Goal: Task Accomplishment & Management: Use online tool/utility

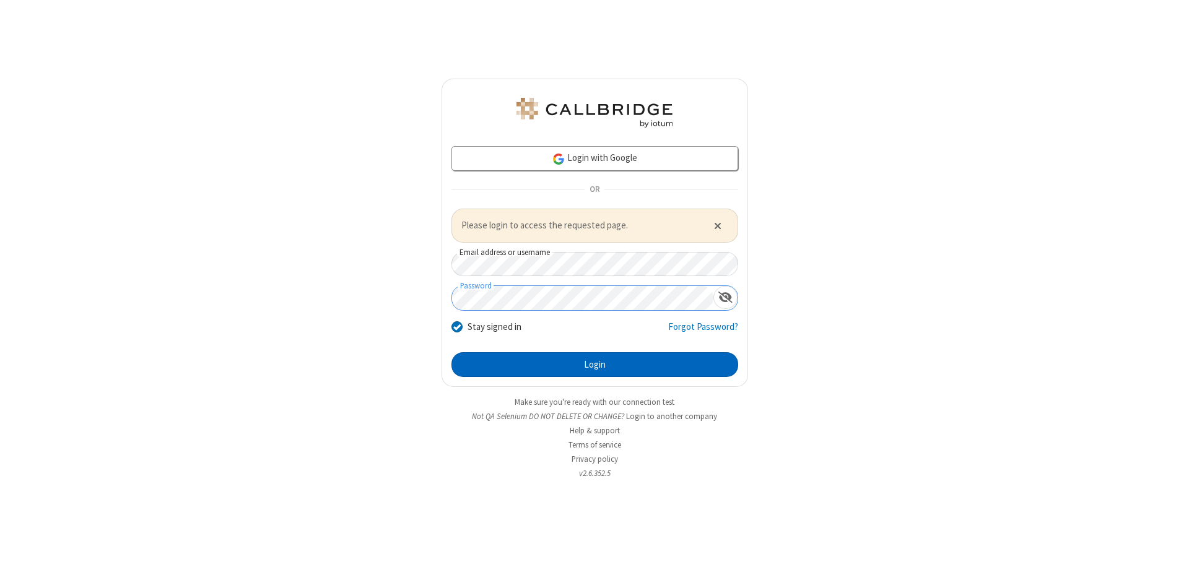
click at [594, 364] on button "Login" at bounding box center [594, 364] width 287 height 25
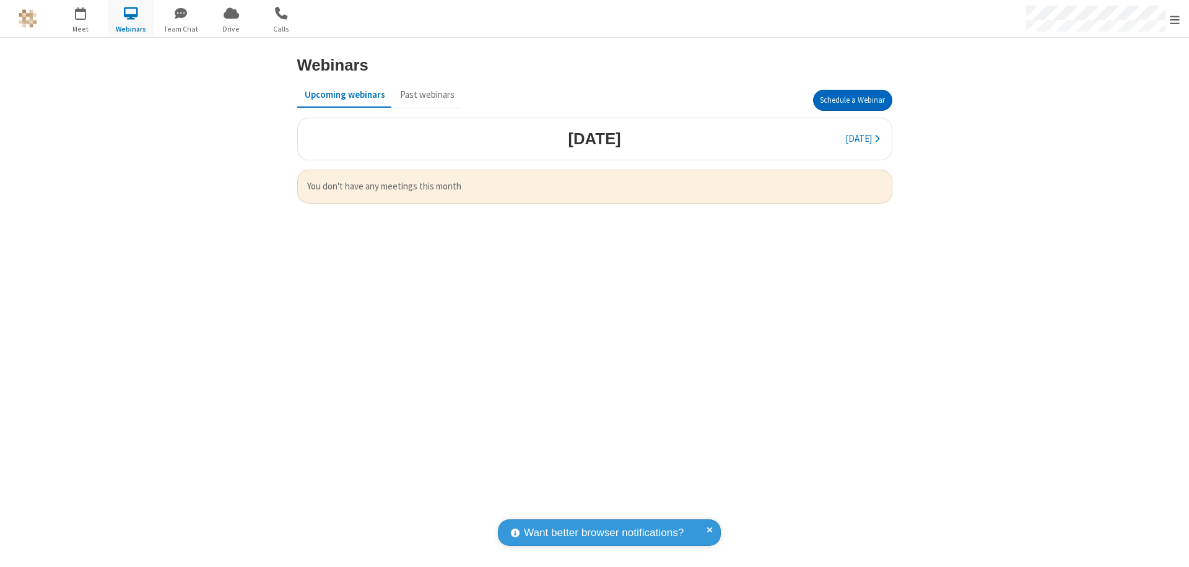
click at [852, 100] on button "Schedule a Webinar" at bounding box center [852, 100] width 79 height 21
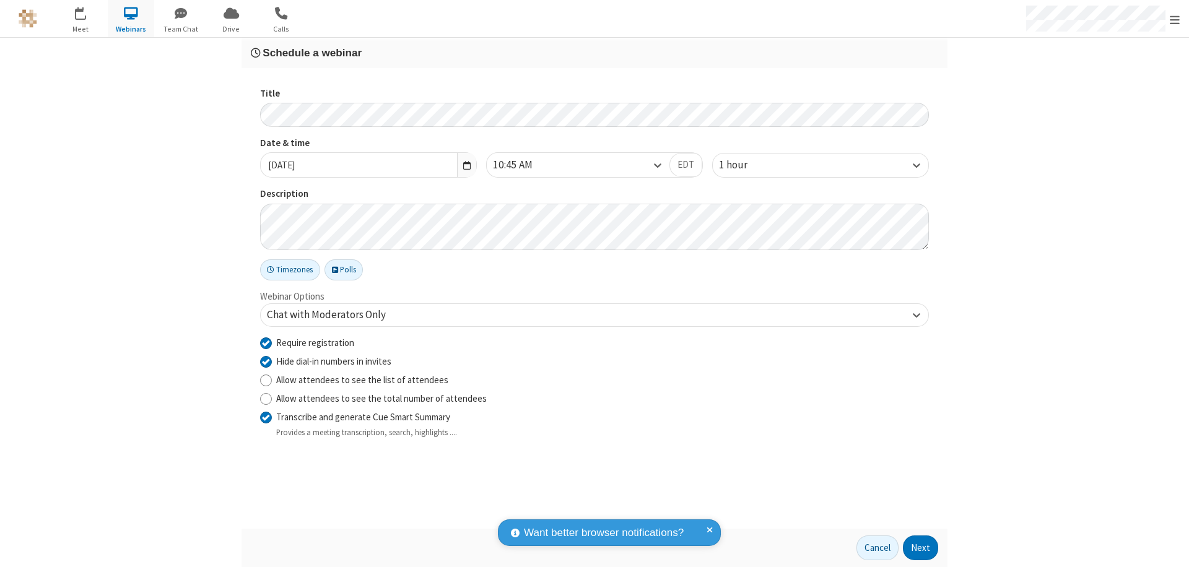
click at [266, 342] on input "Require registration" at bounding box center [266, 342] width 12 height 13
checkbox input "false"
click at [921, 548] on button "Next" at bounding box center [920, 547] width 35 height 25
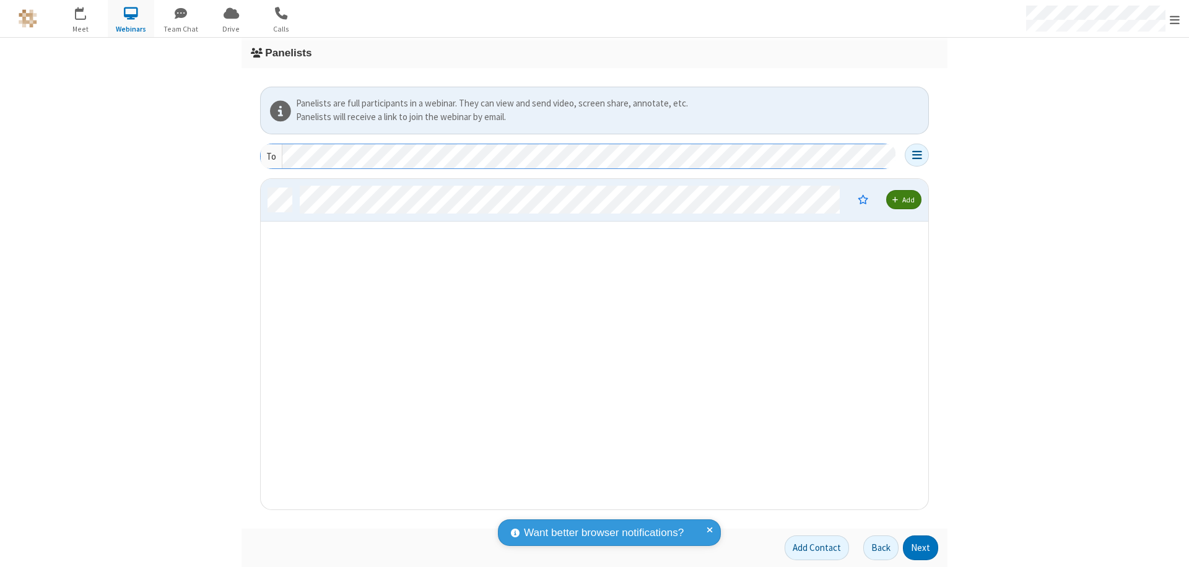
scroll to position [321, 658]
click at [921, 548] on button "Next" at bounding box center [920, 547] width 35 height 25
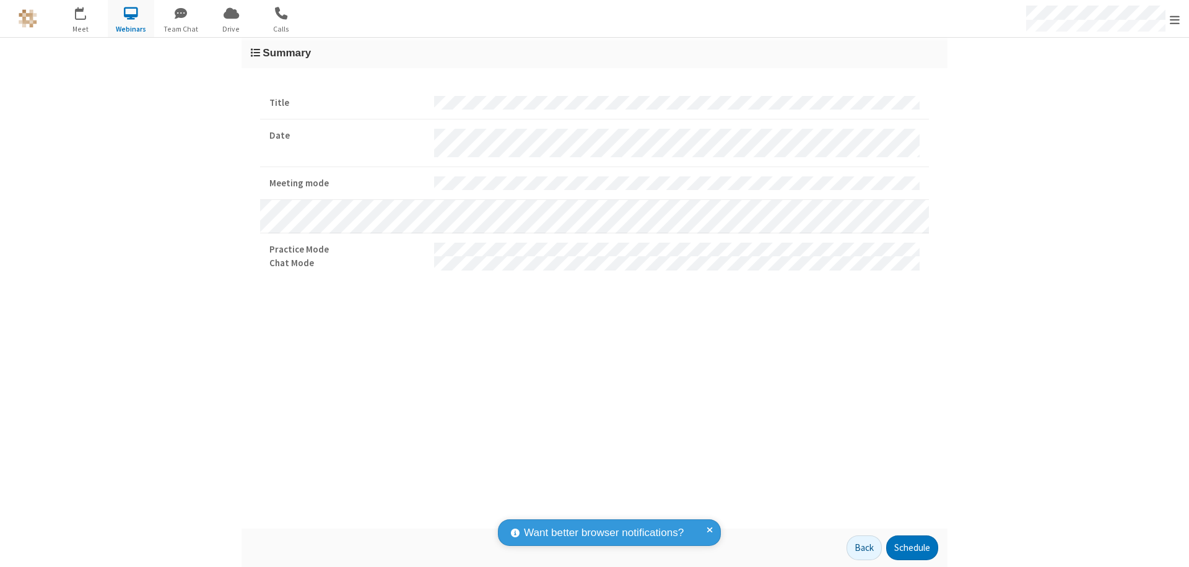
click at [911, 548] on button "Schedule" at bounding box center [912, 547] width 52 height 25
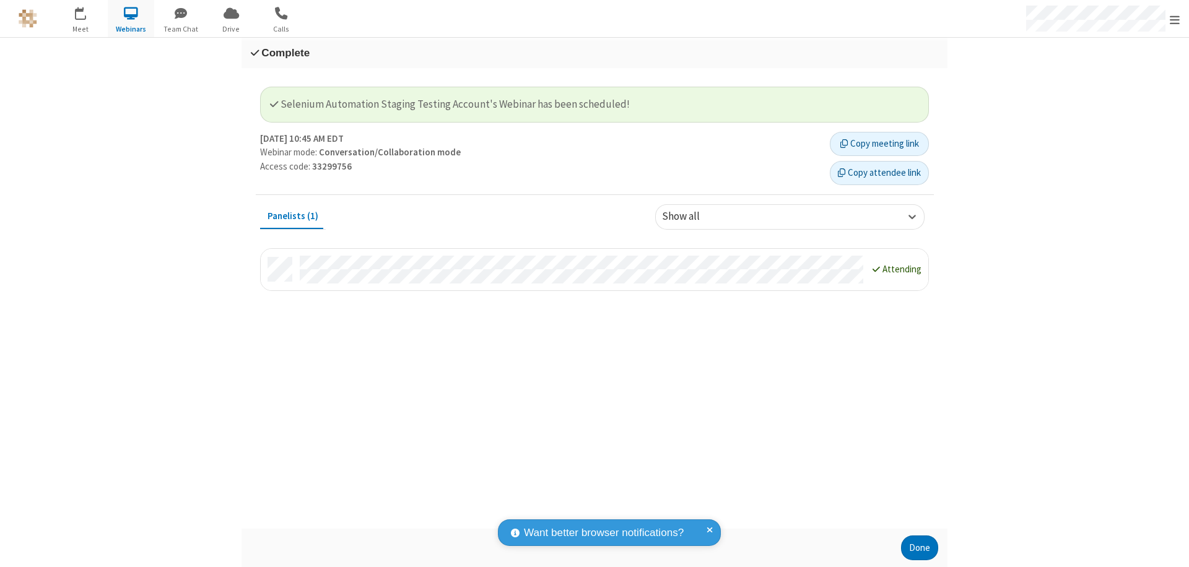
click at [919, 548] on button "Done" at bounding box center [919, 547] width 37 height 25
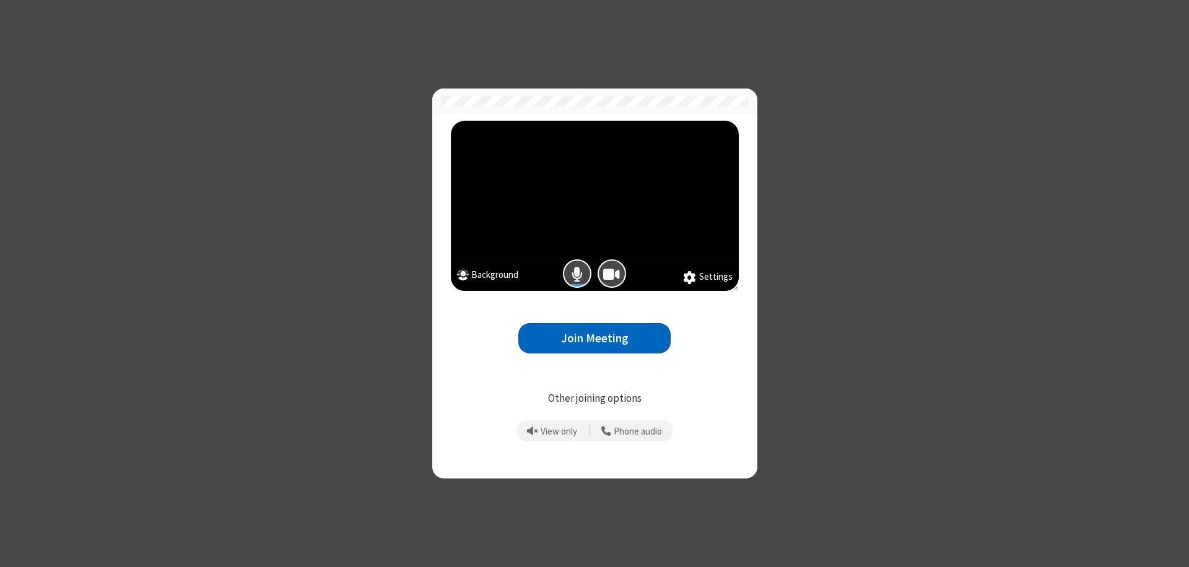
click at [594, 338] on button "Join Meeting" at bounding box center [594, 338] width 152 height 30
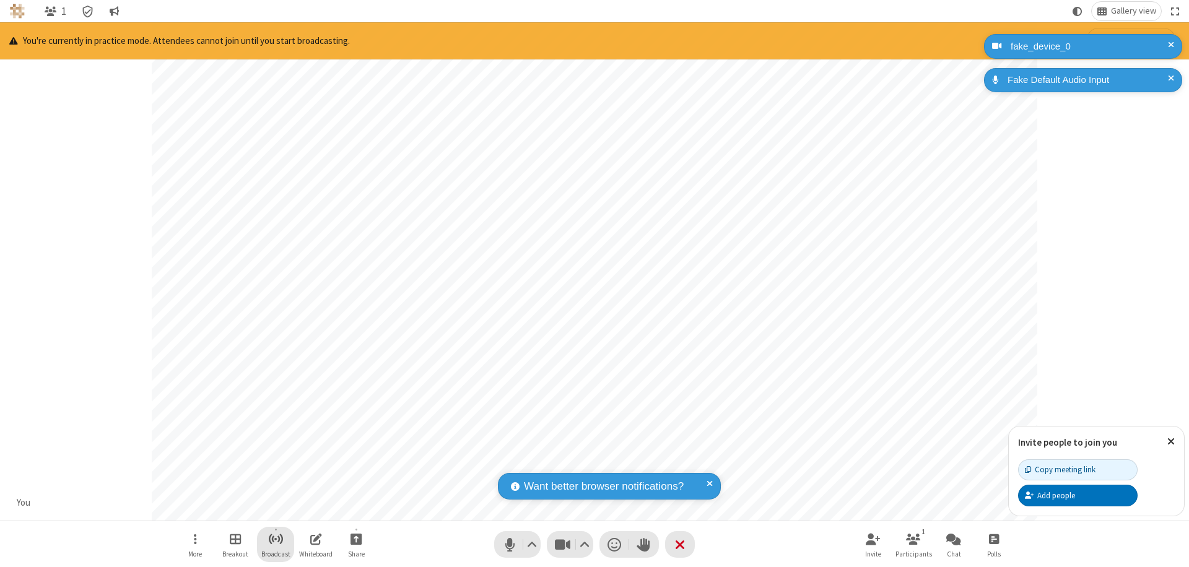
click at [275, 539] on span "Start broadcast" at bounding box center [275, 538] width 15 height 15
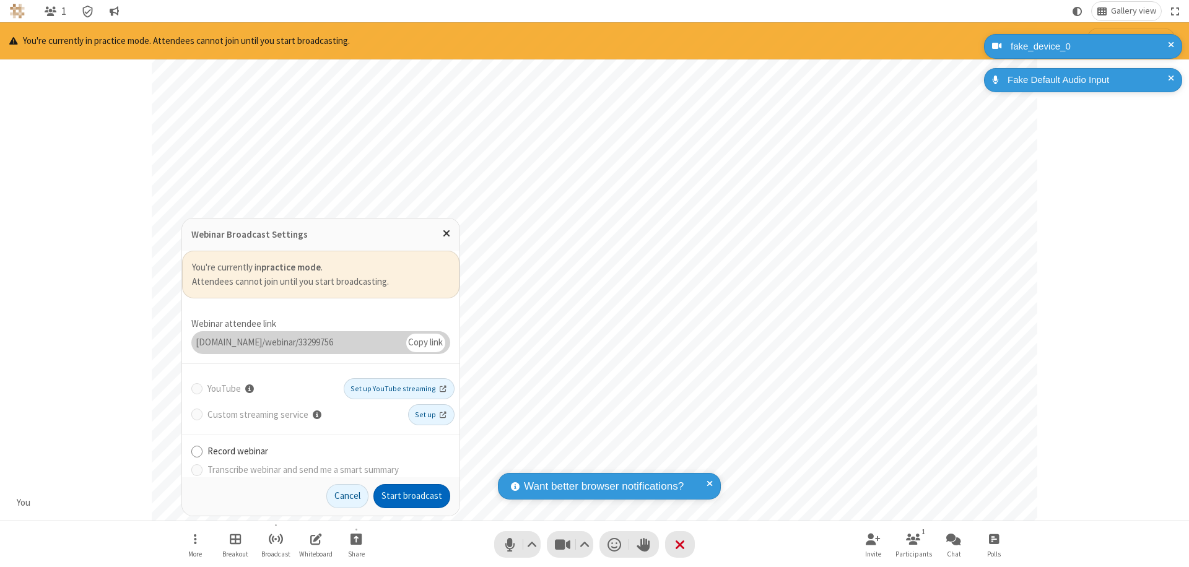
click at [412, 496] on button "Start broadcast" at bounding box center [411, 496] width 77 height 25
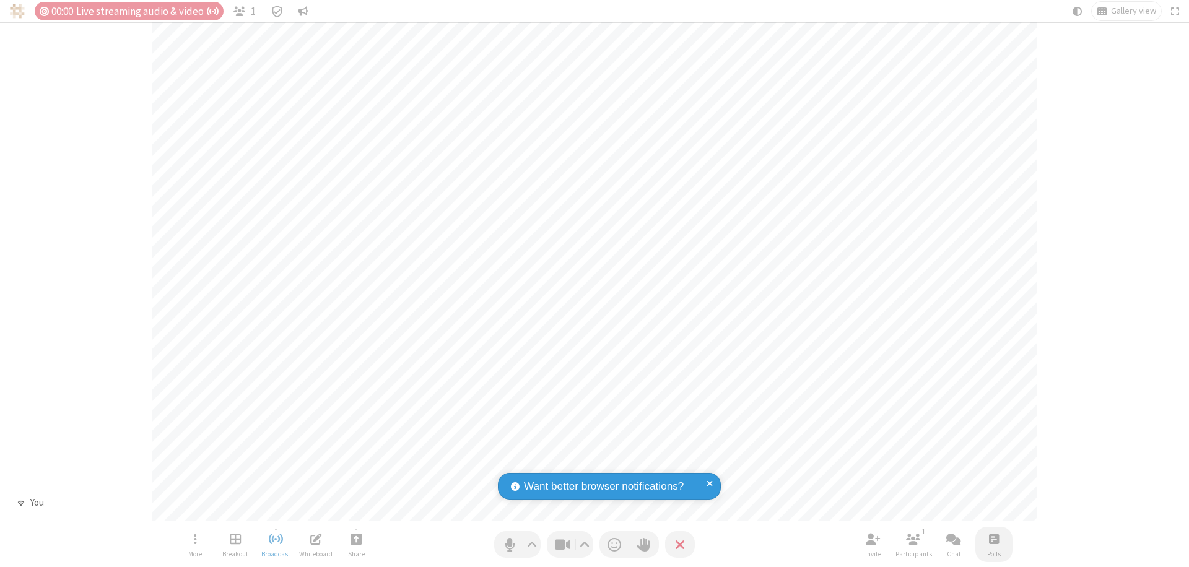
click at [993, 539] on span "Open poll" at bounding box center [994, 538] width 10 height 15
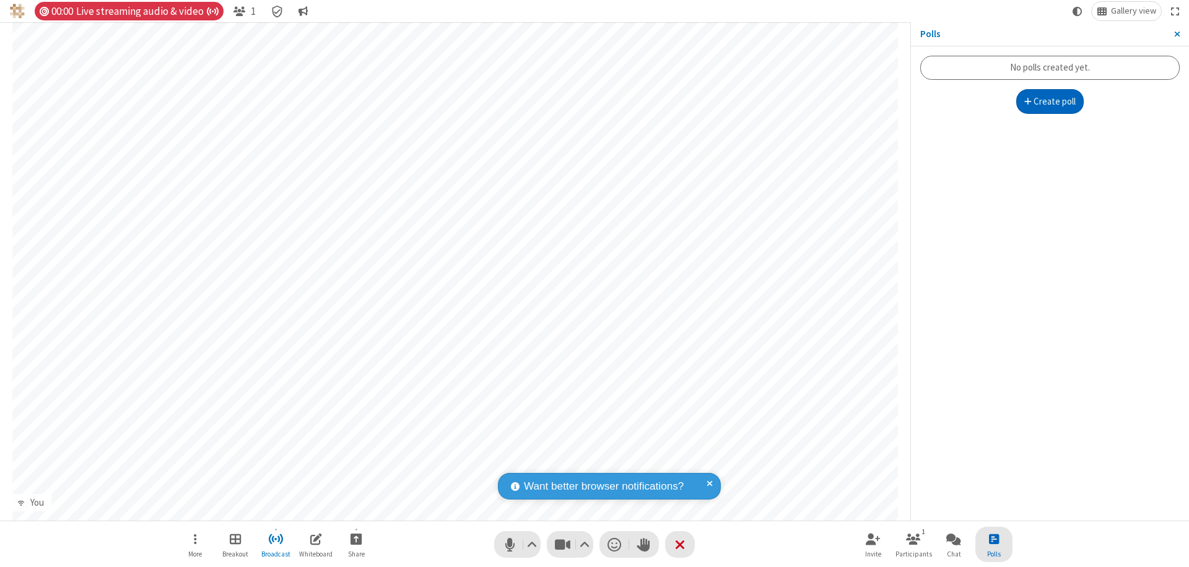
click at [1049, 102] on button "Create poll" at bounding box center [1050, 101] width 68 height 25
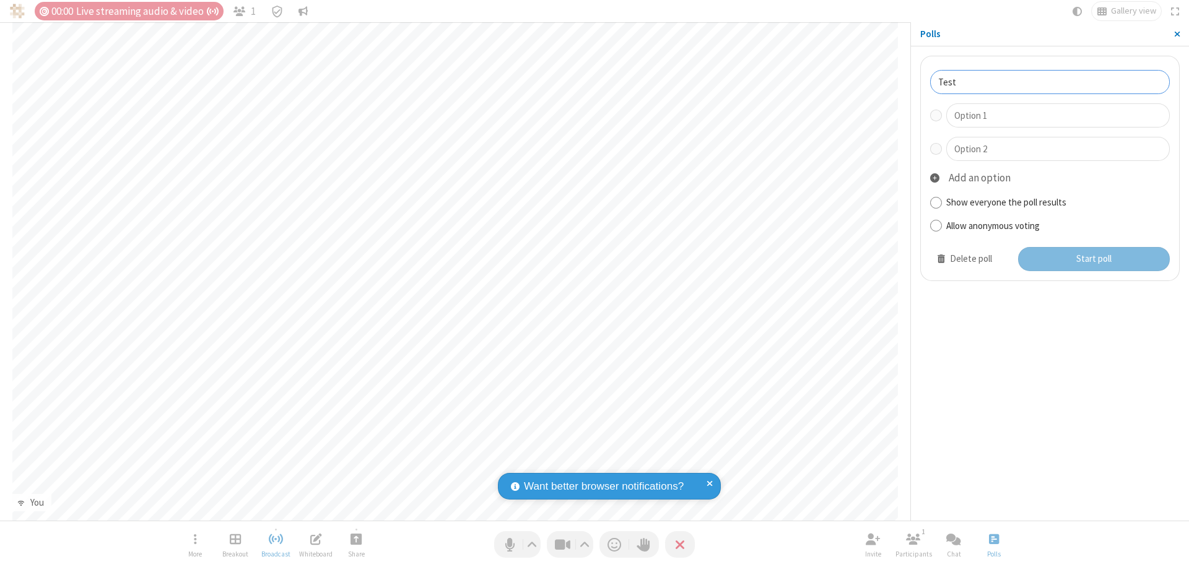
type input "Test"
type input "Yes"
type input "No"
click at [1093, 259] on button "Start poll" at bounding box center [1094, 259] width 152 height 25
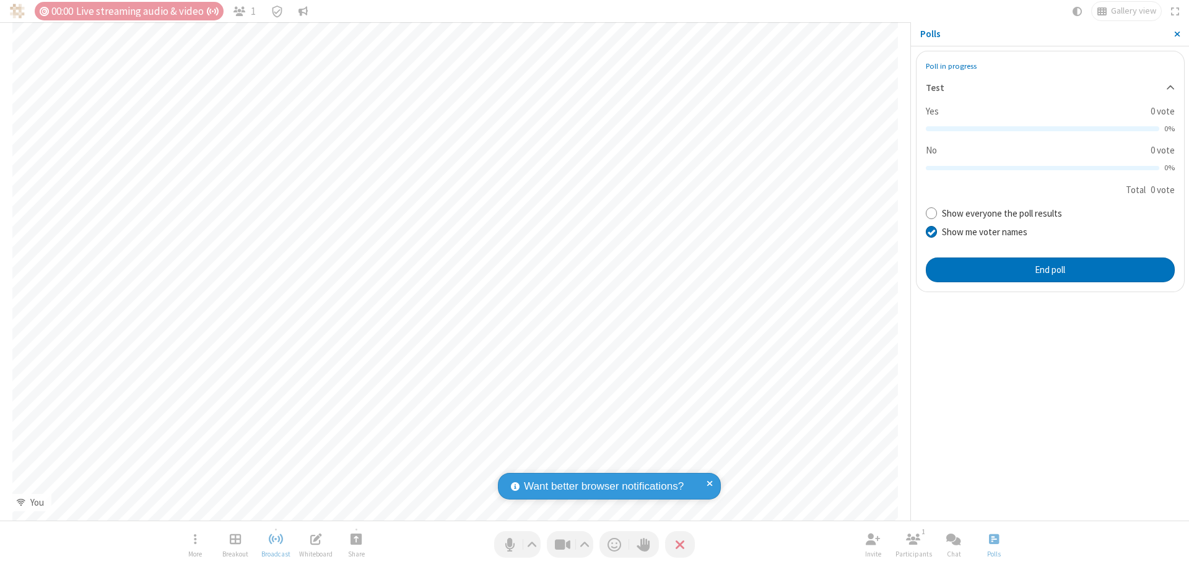
click at [211, 11] on span "Timer" at bounding box center [212, 11] width 12 height 11
